Goal: Information Seeking & Learning: Learn about a topic

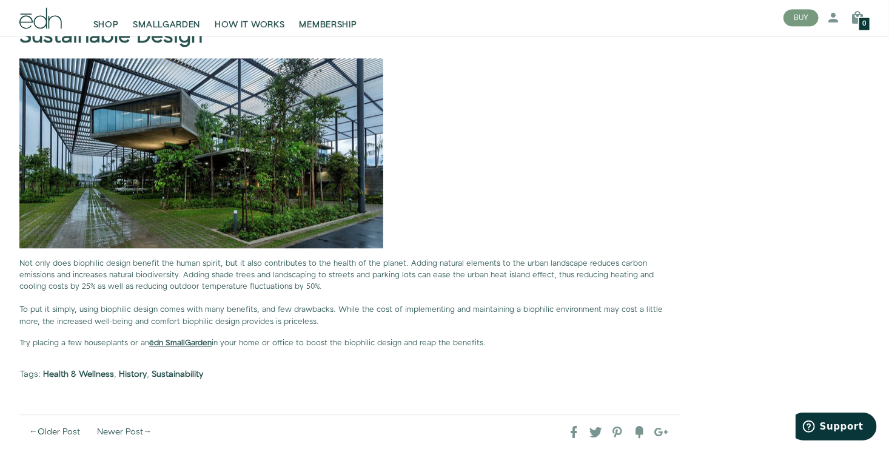
scroll to position [3516, 0]
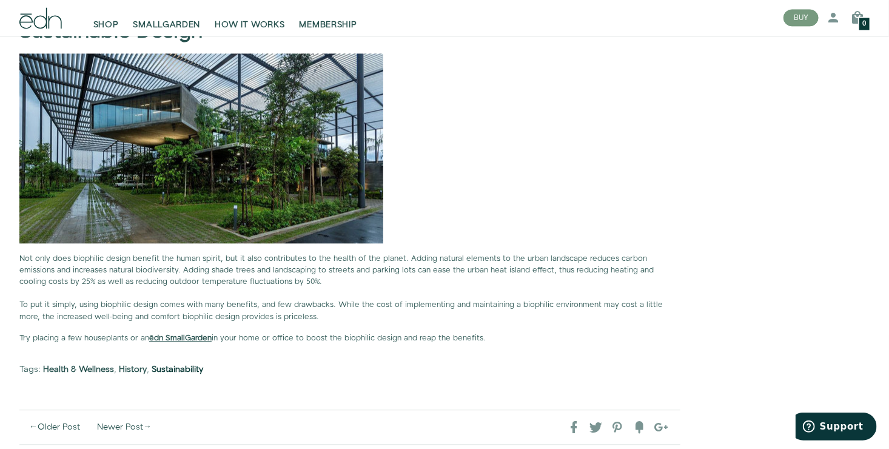
click at [182, 364] on link "Sustainability" at bounding box center [178, 369] width 52 height 12
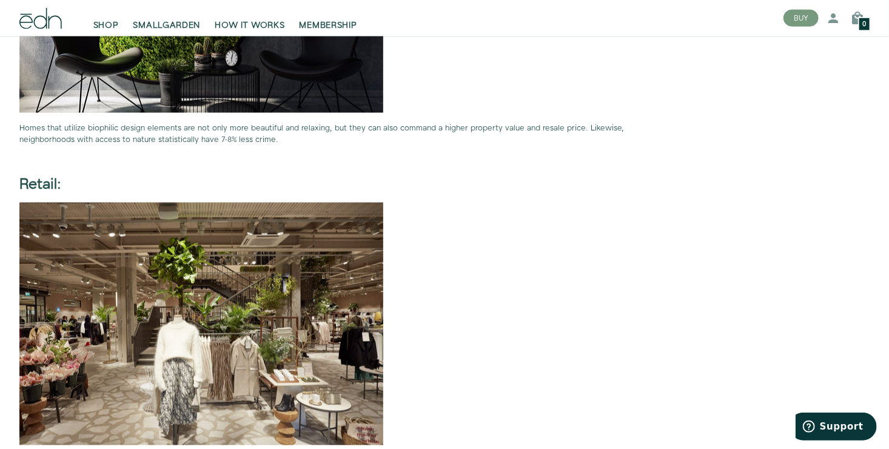
scroll to position [3031, 0]
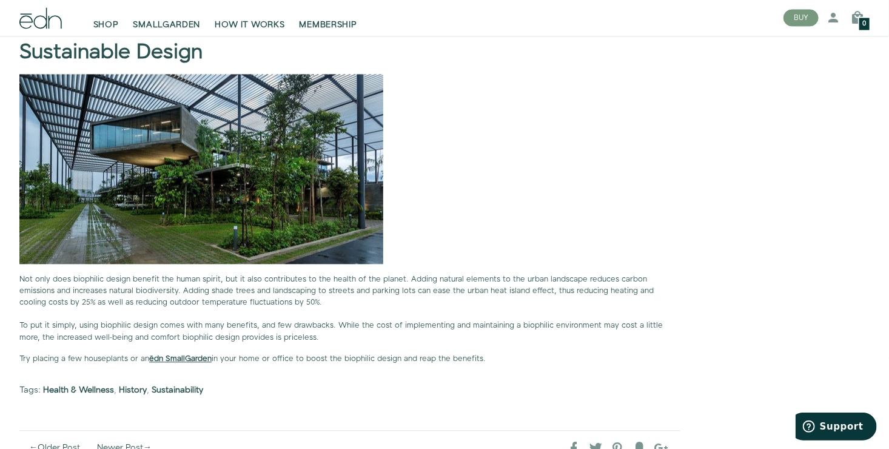
scroll to position [3498, 0]
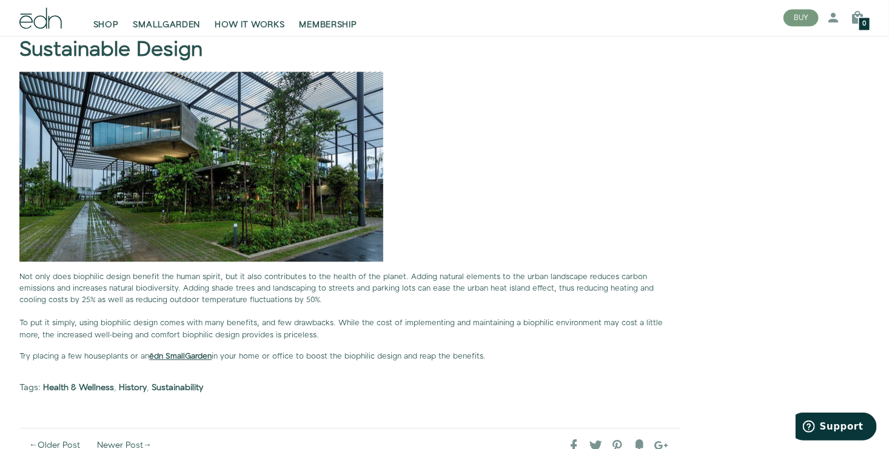
click at [175, 232] on img at bounding box center [201, 167] width 364 height 190
click at [134, 382] on link "History" at bounding box center [133, 387] width 28 height 12
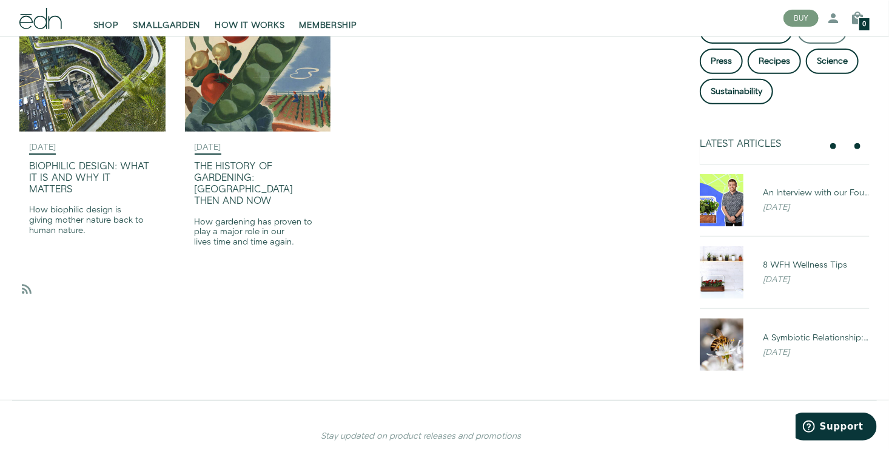
scroll to position [61, 0]
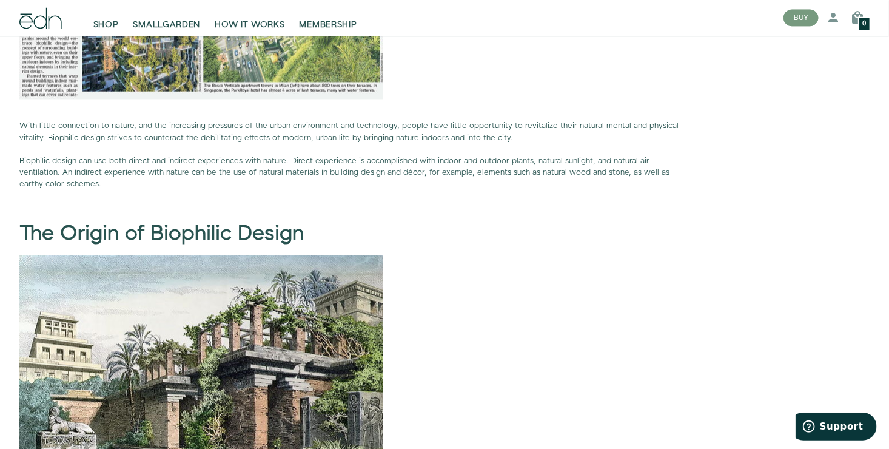
scroll to position [1273, 0]
